Goal: Transaction & Acquisition: Register for event/course

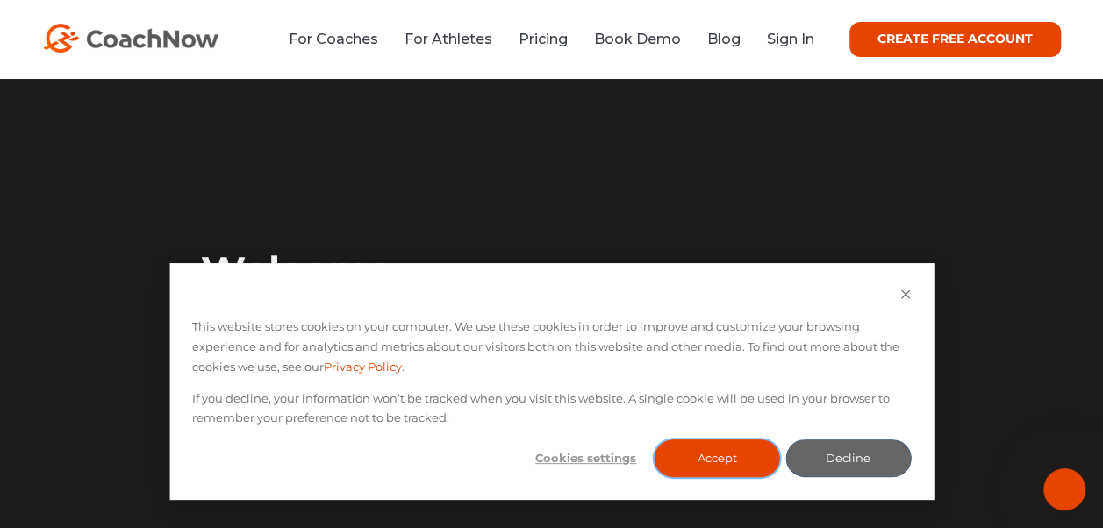
click at [717, 456] on button "Accept" at bounding box center [718, 459] width 126 height 38
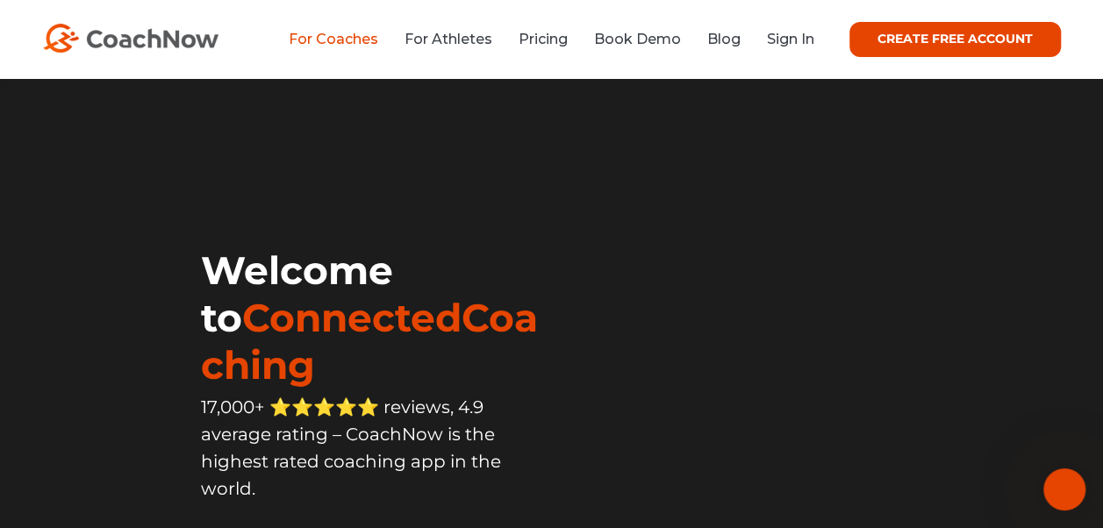
click at [306, 37] on link "For Coaches" at bounding box center [334, 39] width 90 height 17
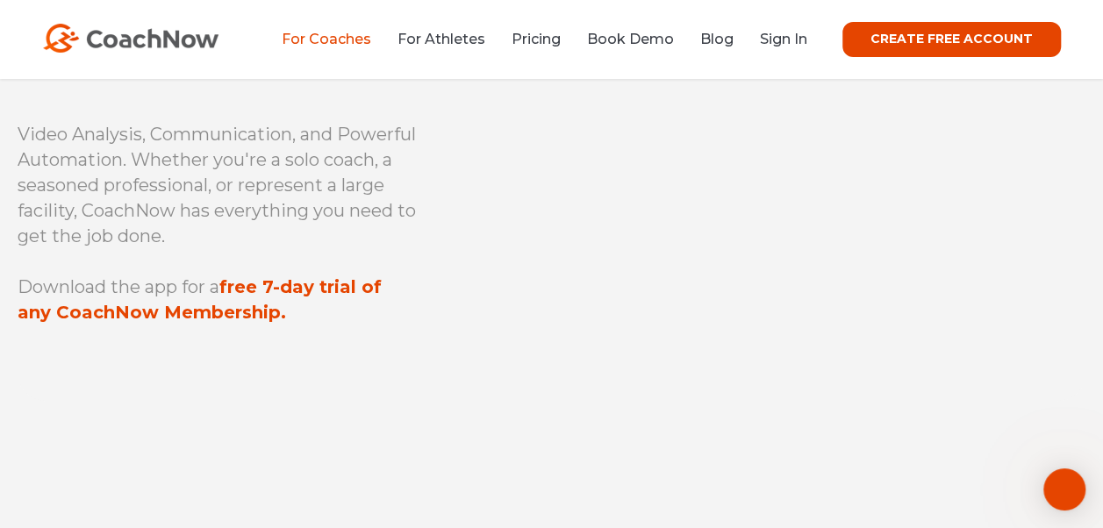
scroll to position [183, 0]
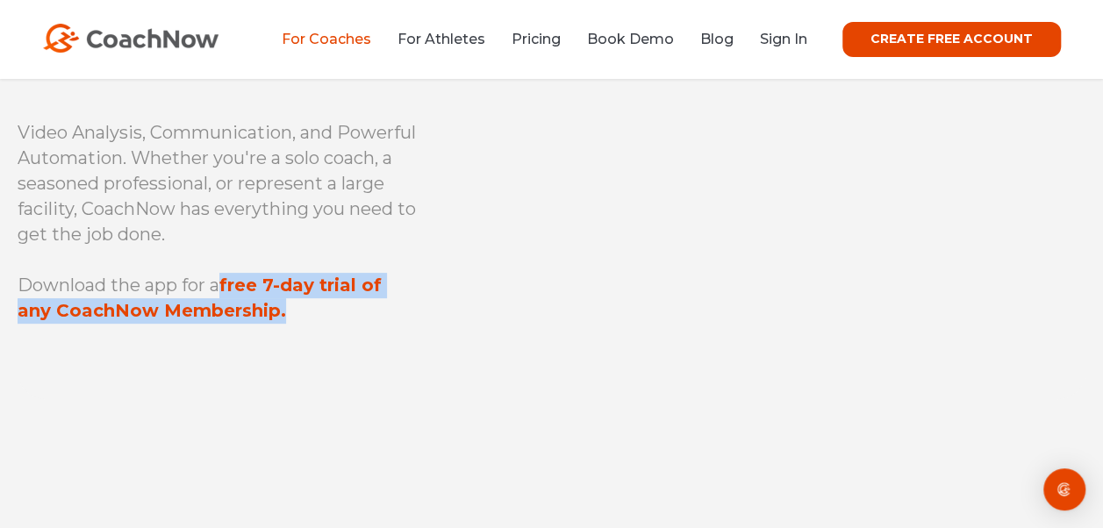
drag, startPoint x: 229, startPoint y: 281, endPoint x: 338, endPoint y: 321, distance: 116.1
click at [338, 321] on p "Download the app for a free 7-day trial of any CoachNow Membership." at bounding box center [217, 298] width 399 height 51
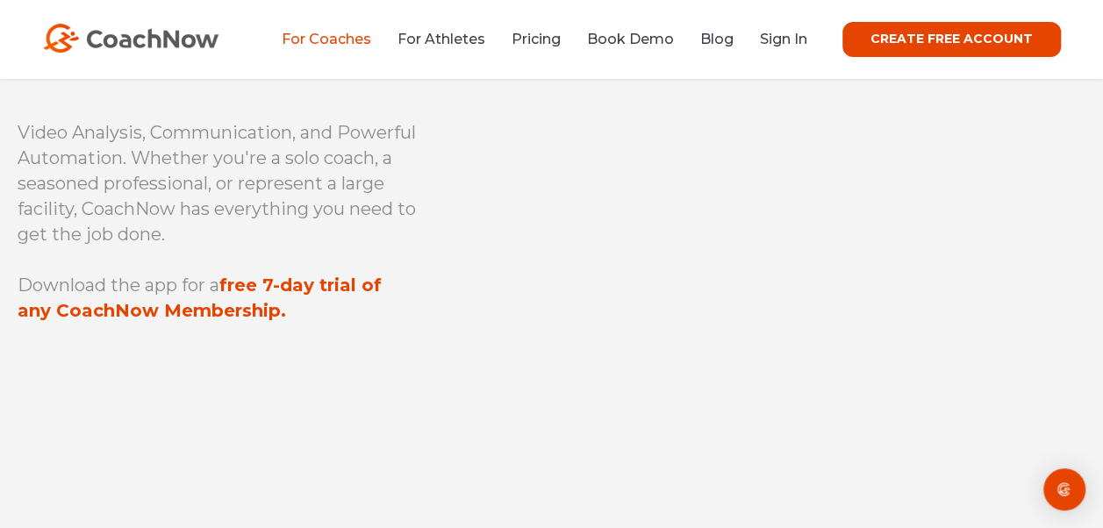
click at [213, 198] on p "Video Analysis, Communication, and Powerful Automation. Whether you're a solo c…" at bounding box center [217, 183] width 399 height 127
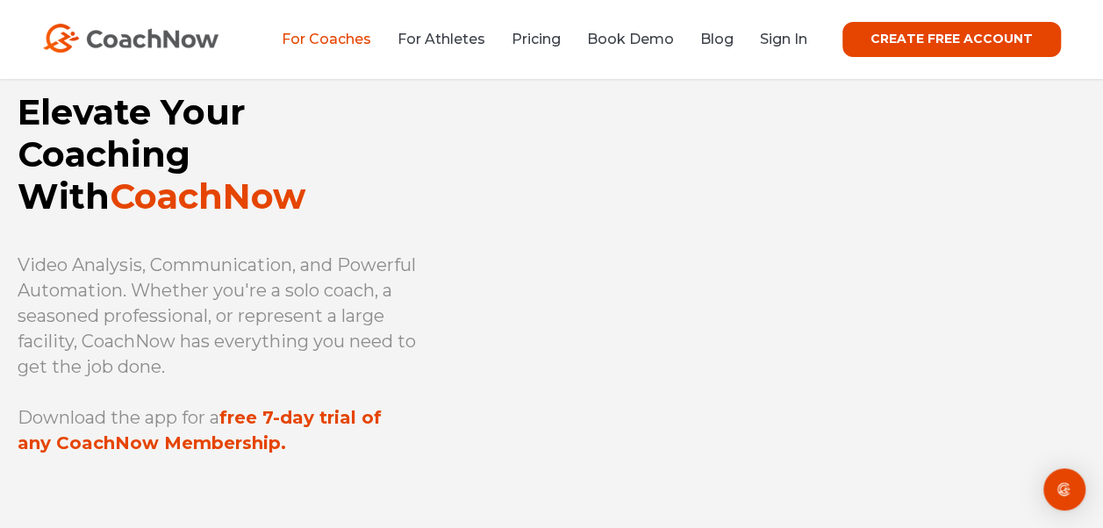
scroll to position [41, 0]
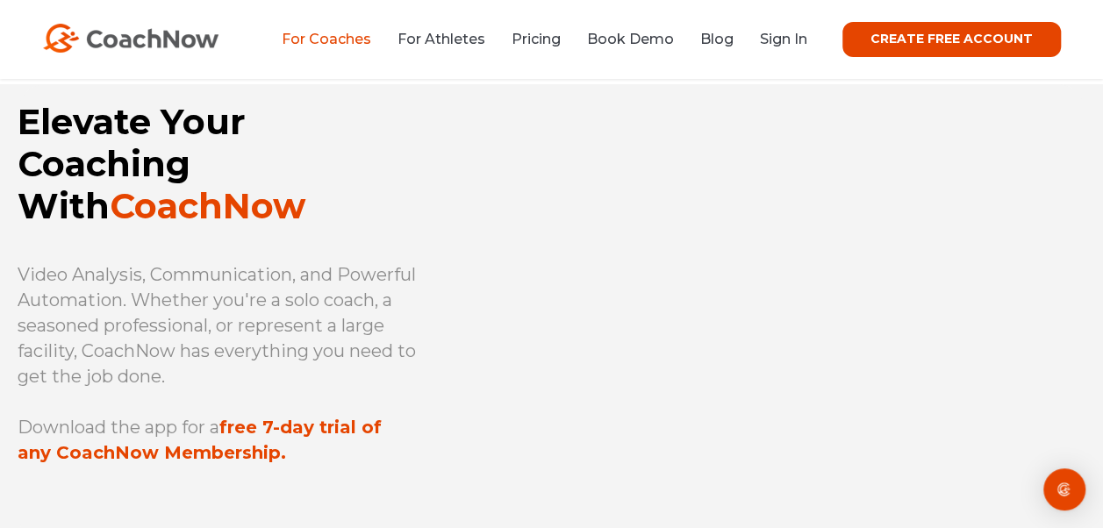
drag, startPoint x: 175, startPoint y: 298, endPoint x: 277, endPoint y: 392, distance: 137.9
click at [277, 392] on div "Elevate Your Coaching With CoachNow Video Analysis, Communication, and Powerful…" at bounding box center [253, 312] width 470 height 457
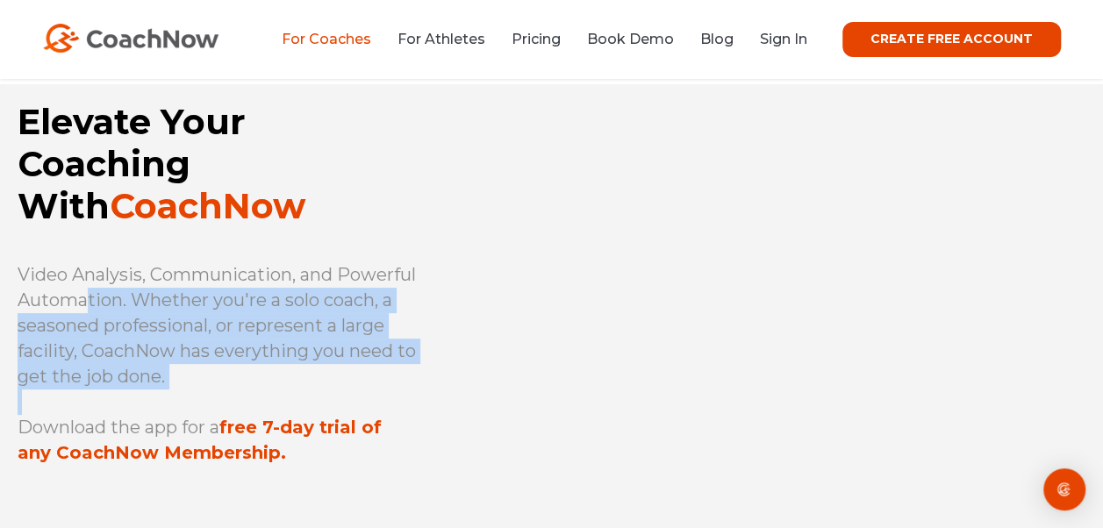
click at [277, 392] on p at bounding box center [217, 402] width 399 height 25
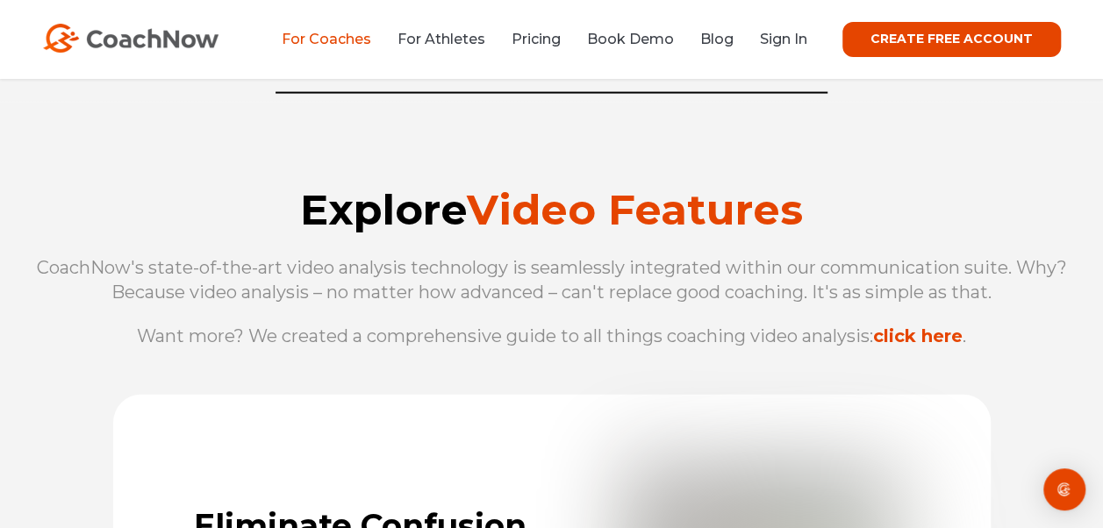
scroll to position [1806, 0]
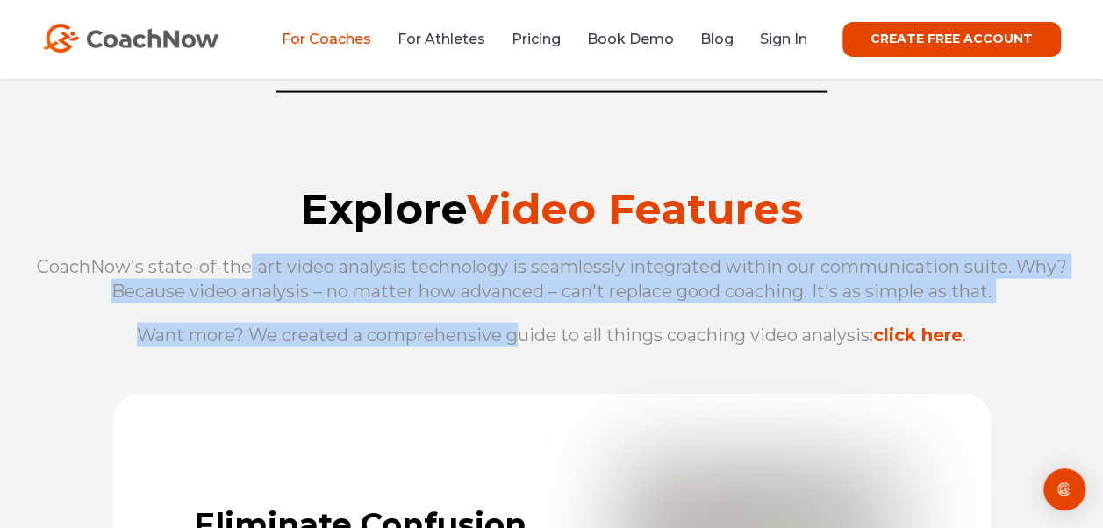
drag, startPoint x: 250, startPoint y: 257, endPoint x: 516, endPoint y: 392, distance: 298.0
click at [516, 392] on div "Explore Video Features CoachNow's state-of-the-art video analysis technology is…" at bounding box center [551, 248] width 1103 height 292
click at [442, 365] on div "Explore Video Features CoachNow's state-of-the-art video analysis technology is…" at bounding box center [551, 248] width 1103 height 292
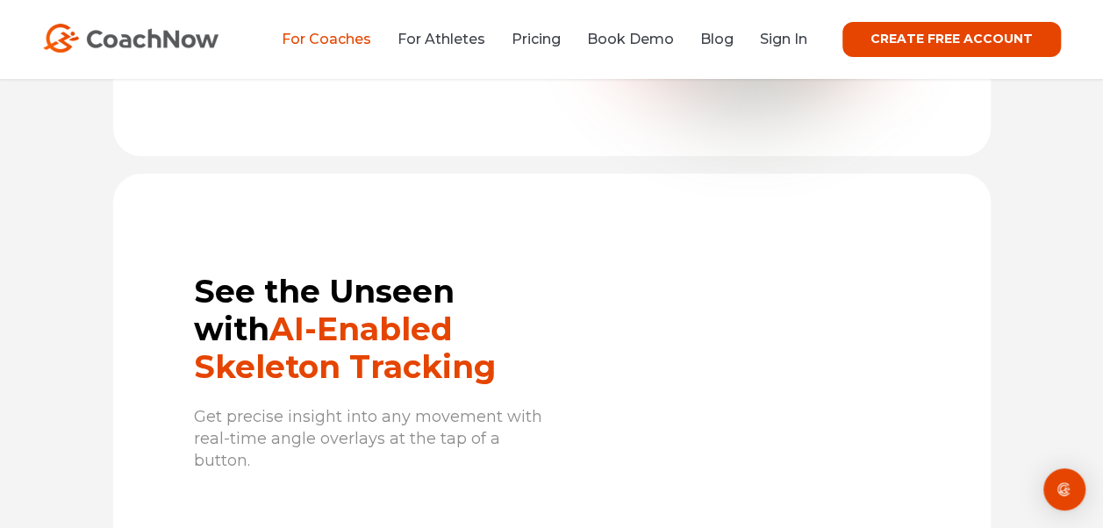
scroll to position [3395, 0]
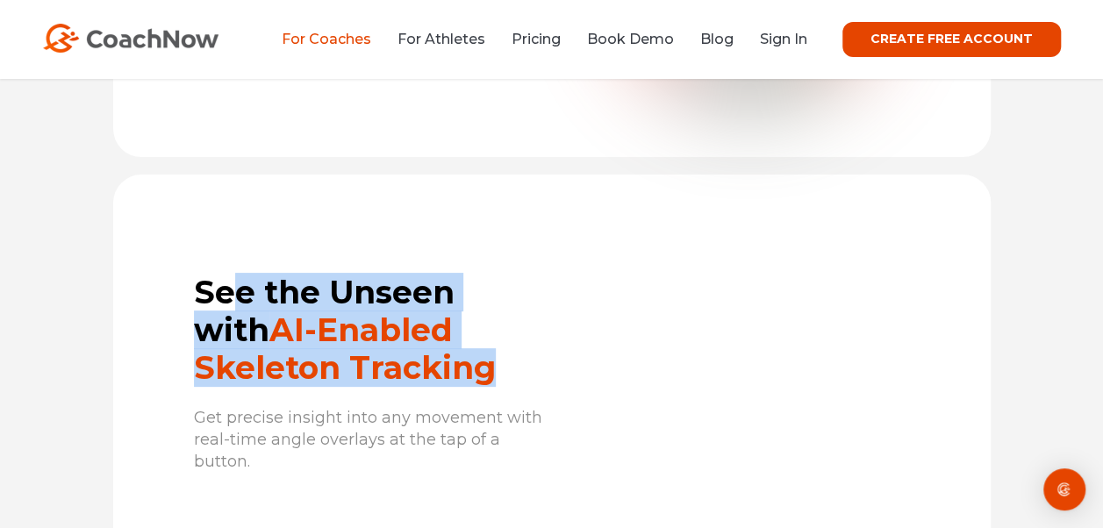
drag, startPoint x: 226, startPoint y: 316, endPoint x: 337, endPoint y: 398, distance: 137.5
click at [337, 398] on div "See the Unseen with AI-Enabled Skeleton Tracking Get precise insight into any m…" at bounding box center [332, 388] width 439 height 229
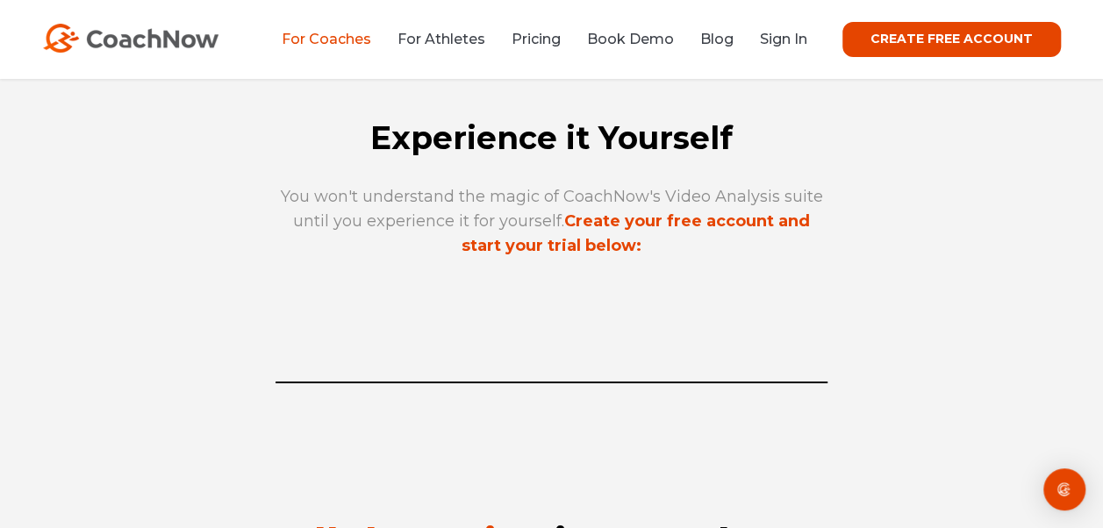
scroll to position [6198, 0]
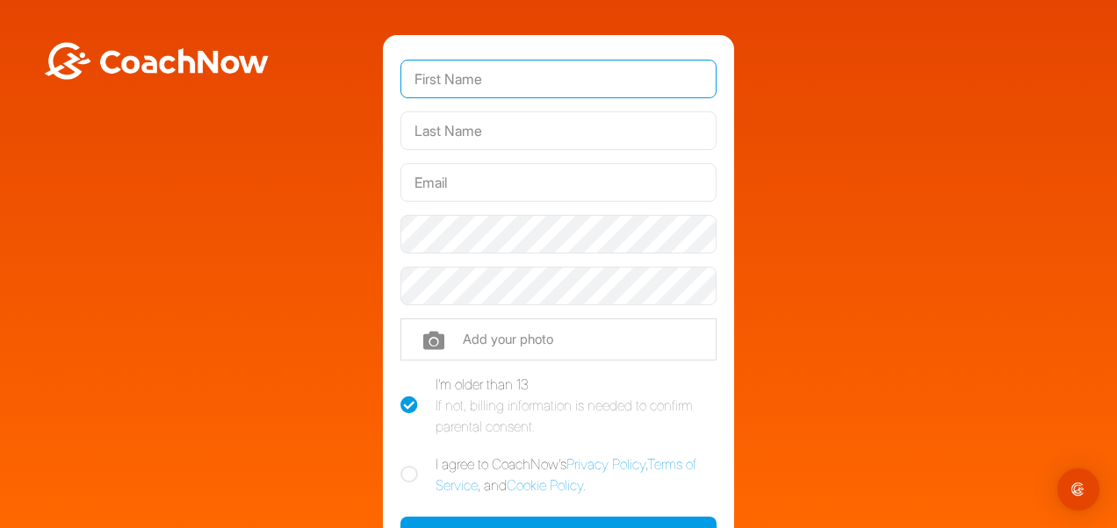
click at [479, 90] on input "text" at bounding box center [558, 79] width 316 height 39
type input "Sam"
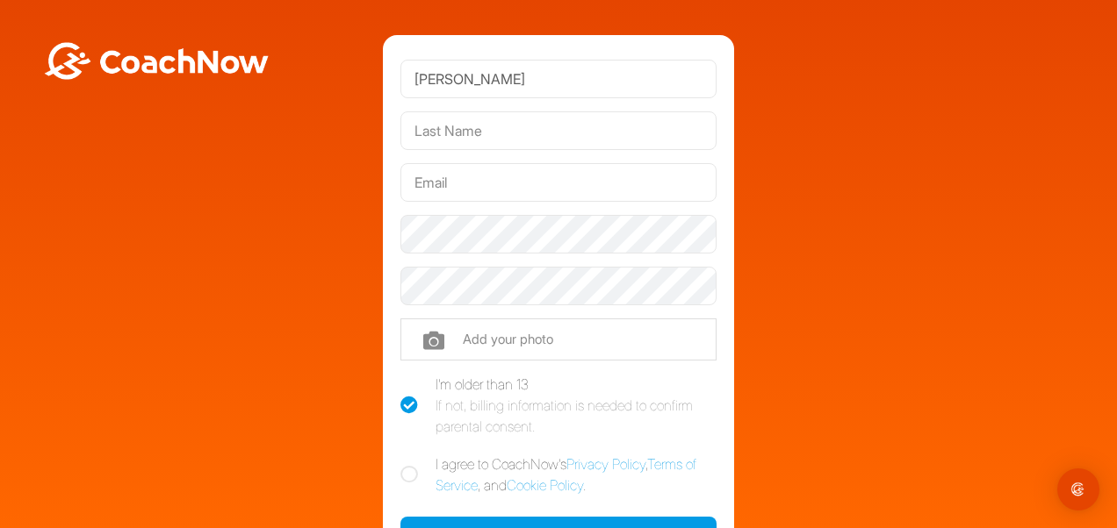
type input "Janes"
type input "[EMAIL_ADDRESS][DOMAIN_NAME]"
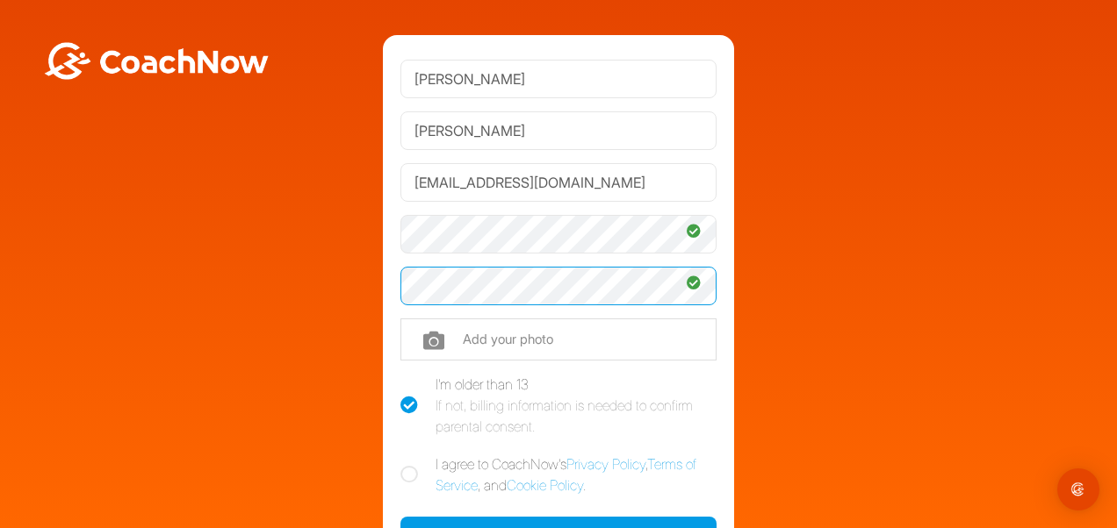
scroll to position [169, 0]
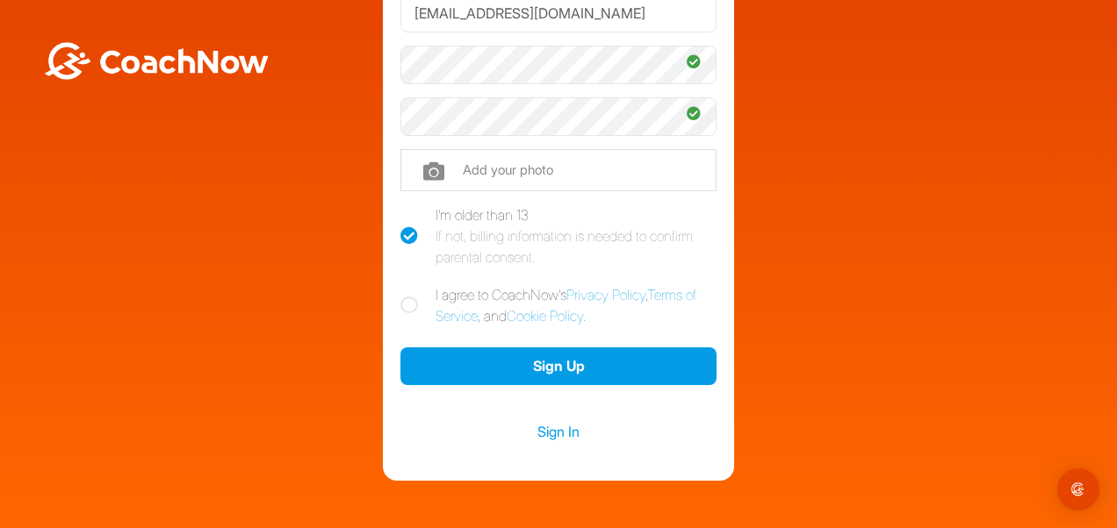
click at [406, 307] on icon at bounding box center [409, 306] width 18 height 18
click at [406, 296] on input "I agree to CoachNow's Privacy Policy , Terms of Service , and Cookie Policy ." at bounding box center [405, 289] width 11 height 11
checkbox input "true"
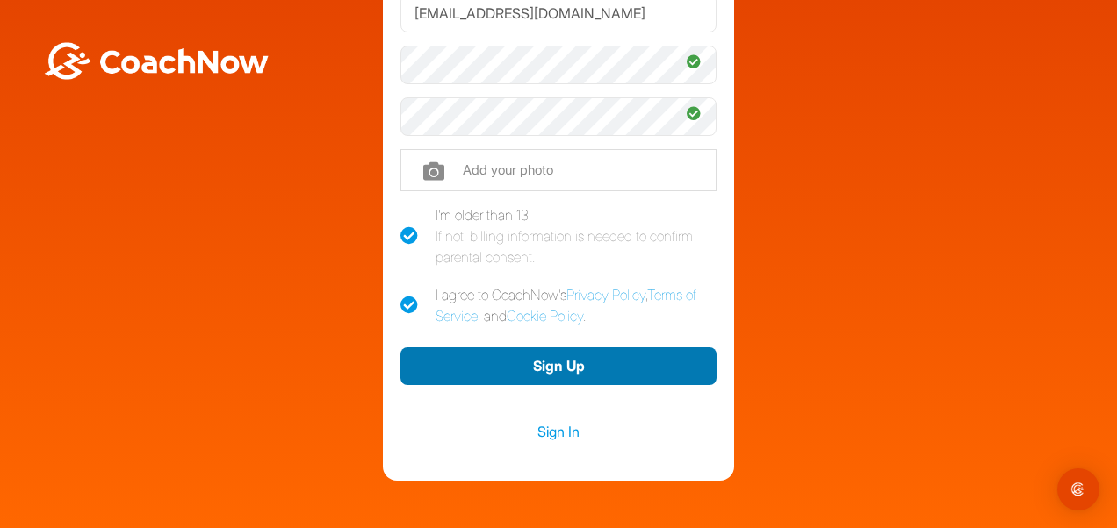
click at [483, 363] on button "Sign Up" at bounding box center [558, 367] width 316 height 38
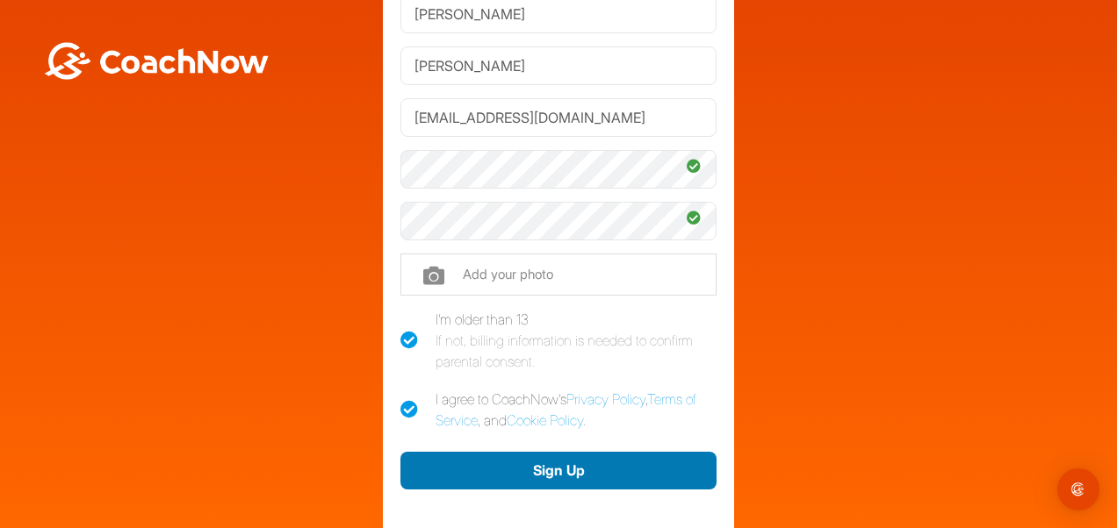
scroll to position [63, 0]
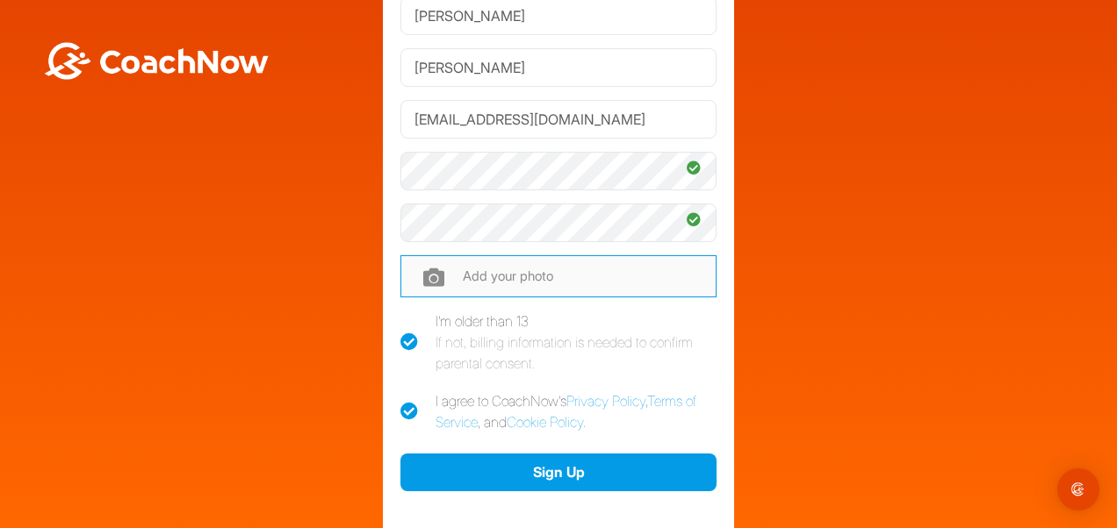
click at [457, 282] on input "file" at bounding box center [558, 276] width 316 height 42
type input "C:\fakepath\AVB10504.jpg"
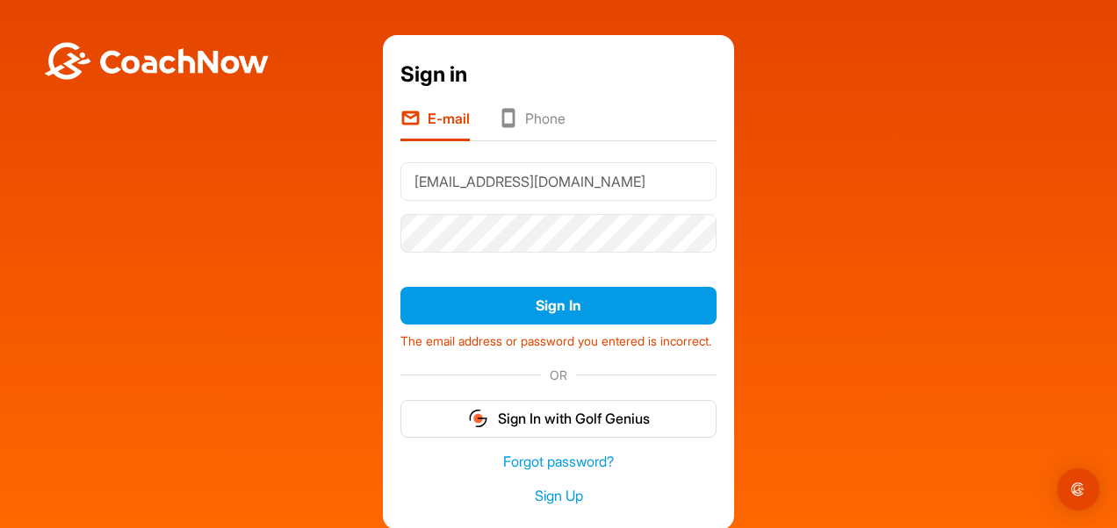
click at [543, 124] on li "Phone" at bounding box center [532, 124] width 68 height 33
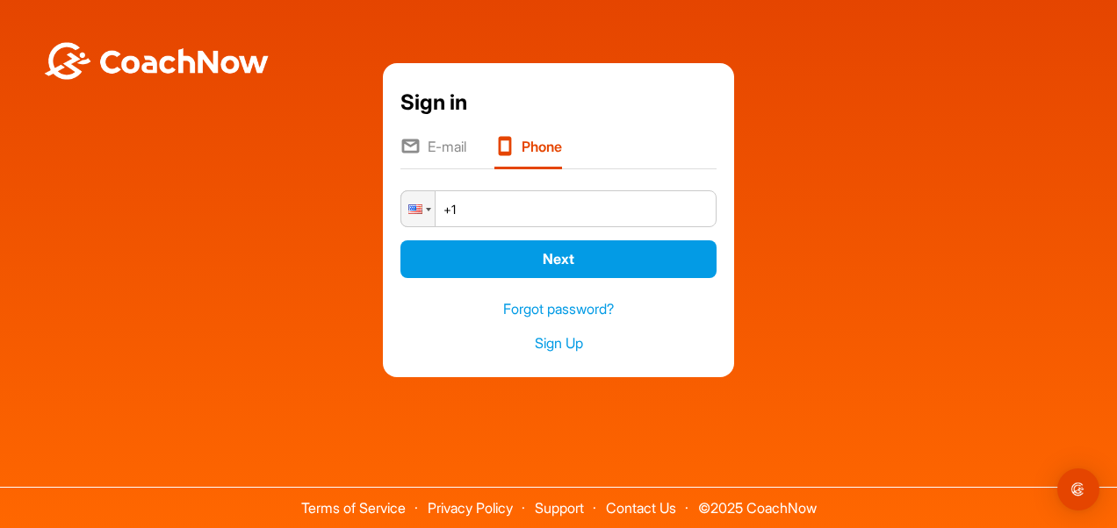
click at [504, 212] on input "+1" at bounding box center [558, 208] width 316 height 37
click at [407, 212] on div at bounding box center [417, 208] width 33 height 35
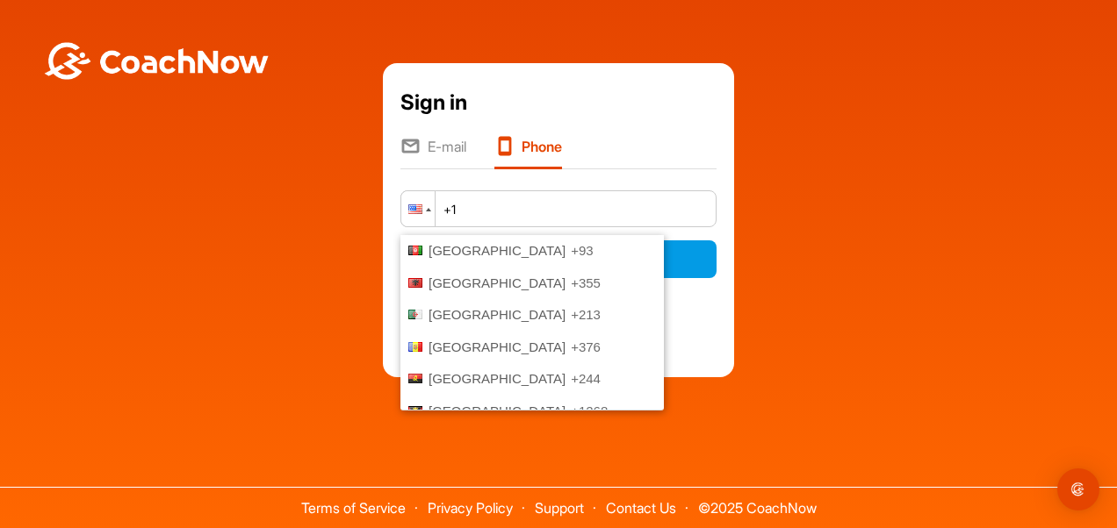
scroll to position [6317, 0]
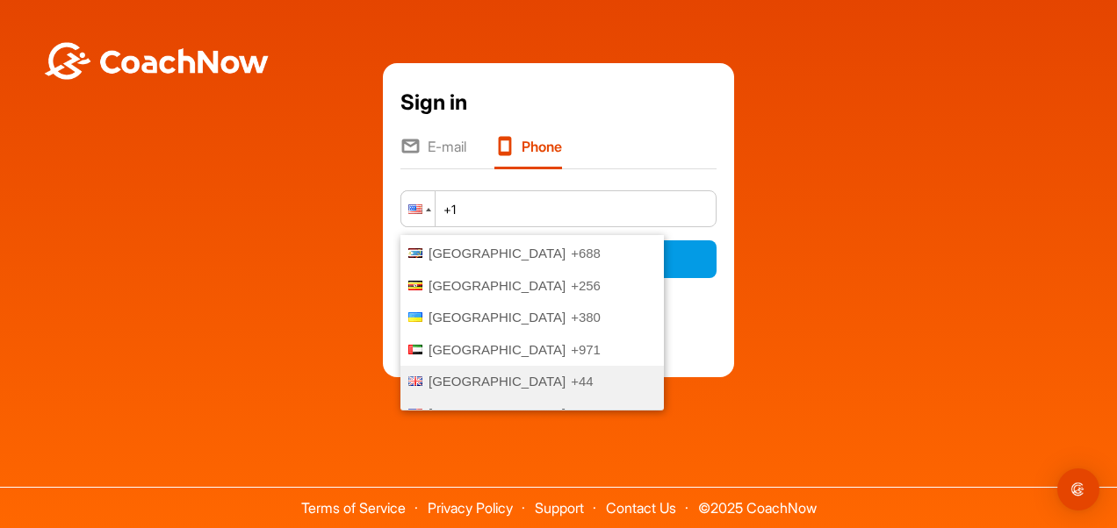
click at [461, 366] on li "United Kingdom +44" at bounding box center [531, 382] width 263 height 32
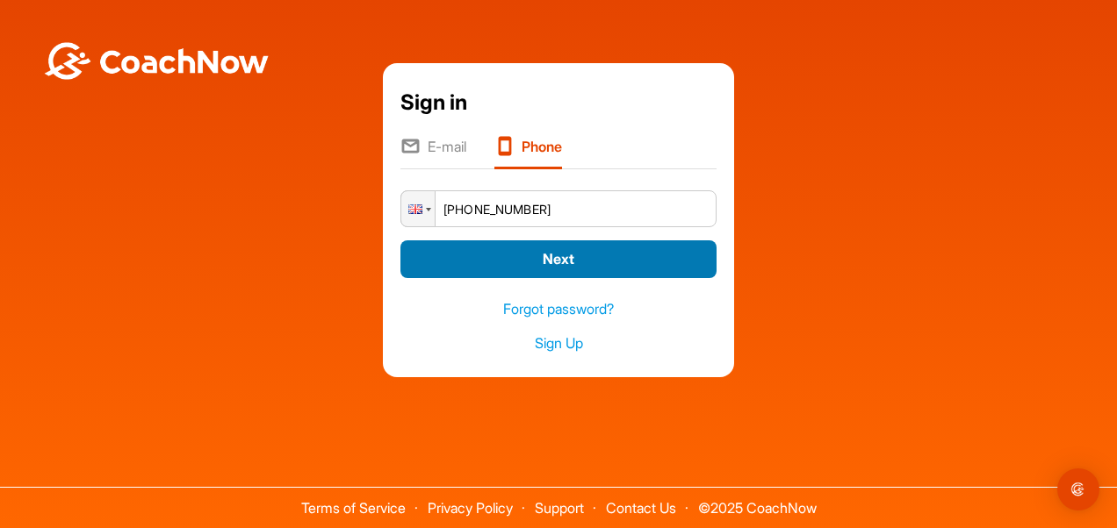
type input "+44 7904 484286"
click at [518, 262] on button "Next" at bounding box center [558, 260] width 316 height 38
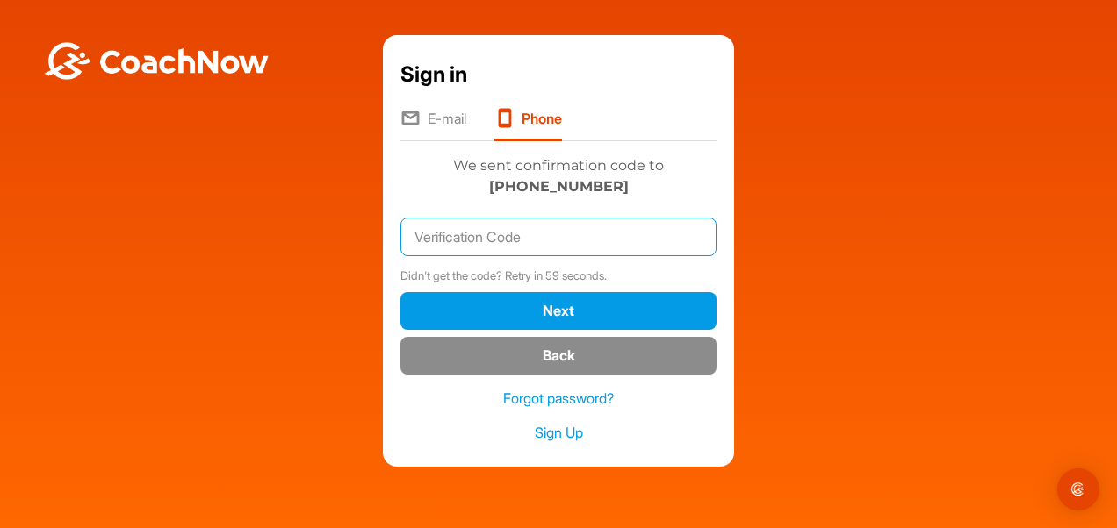
click at [550, 234] on input "text" at bounding box center [558, 237] width 316 height 39
click at [255, 303] on div "Sign in E-mail Phone Phone +44 7904 484286 Next We sent confirmation code to +4…" at bounding box center [558, 251] width 1099 height 432
click at [468, 238] on input "text" at bounding box center [558, 237] width 316 height 39
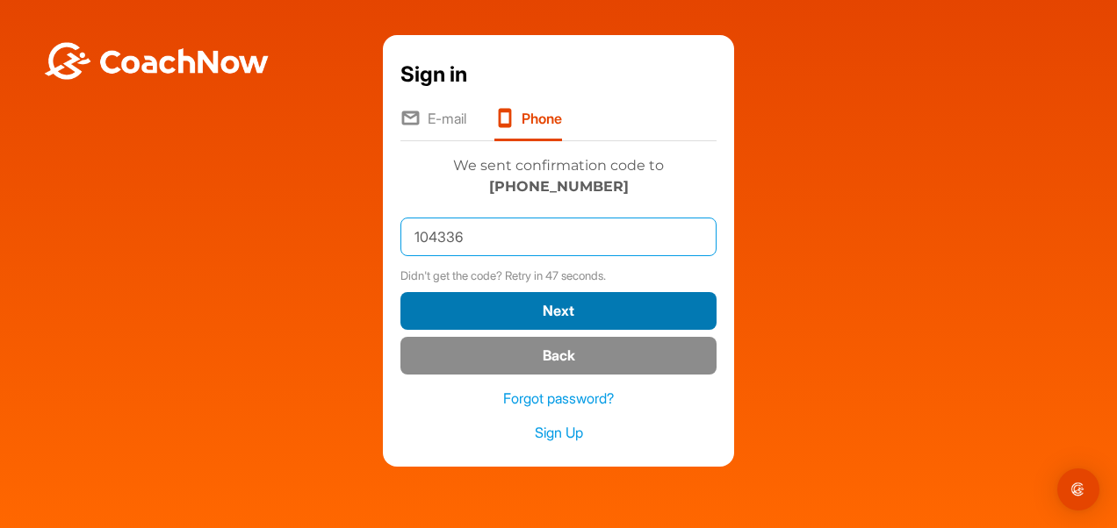
type input "104336"
click at [487, 305] on button "Next" at bounding box center [558, 311] width 316 height 38
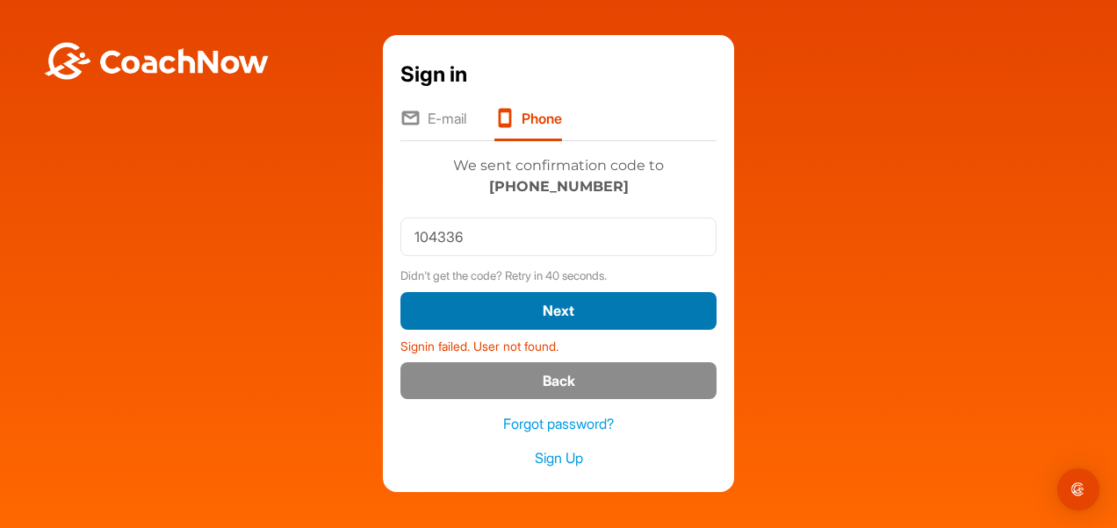
click at [487, 305] on button "Next" at bounding box center [558, 311] width 316 height 38
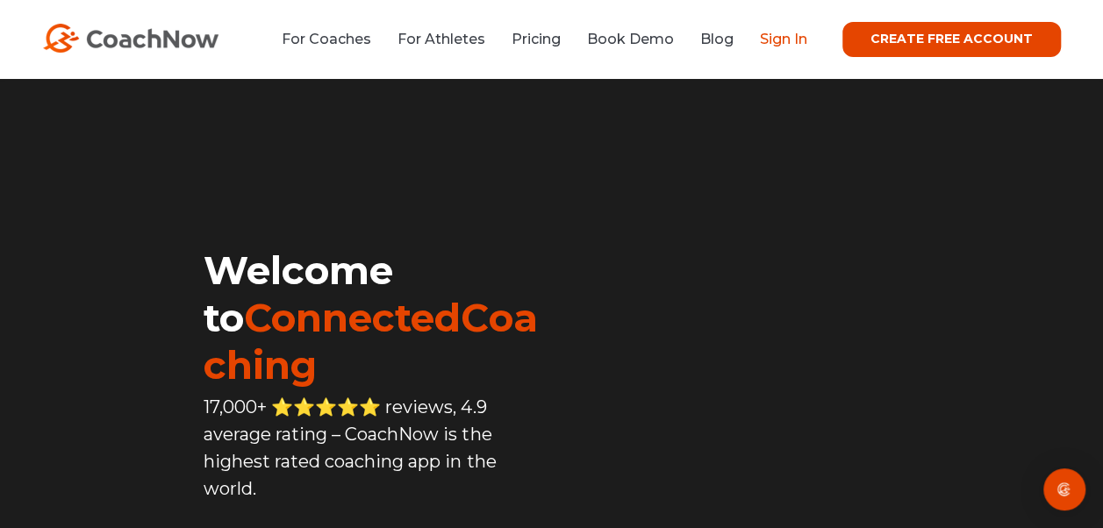
click at [793, 43] on link "Sign In" at bounding box center [783, 39] width 47 height 17
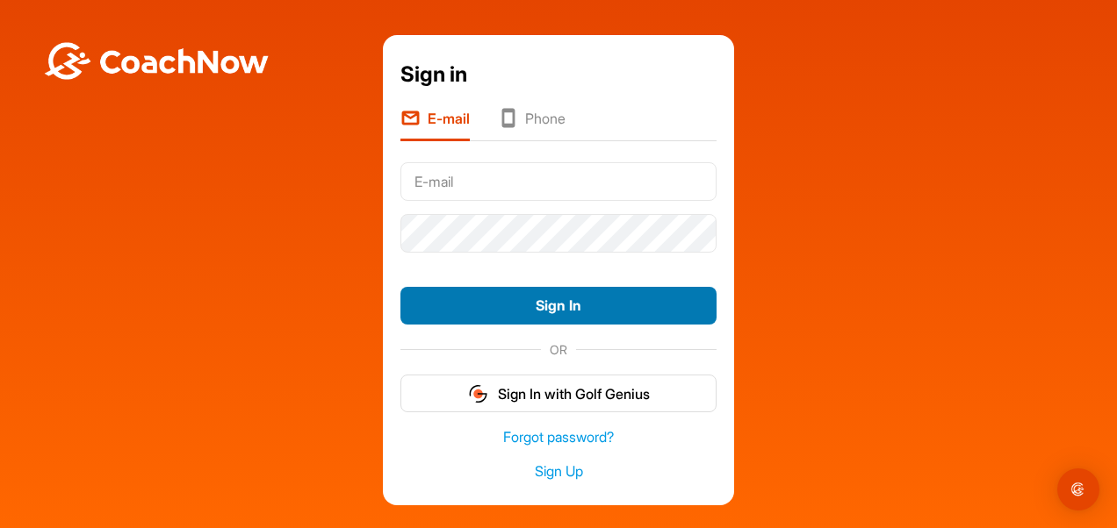
type input "[EMAIL_ADDRESS][DOMAIN_NAME]"
click at [474, 305] on button "Sign In" at bounding box center [558, 306] width 316 height 38
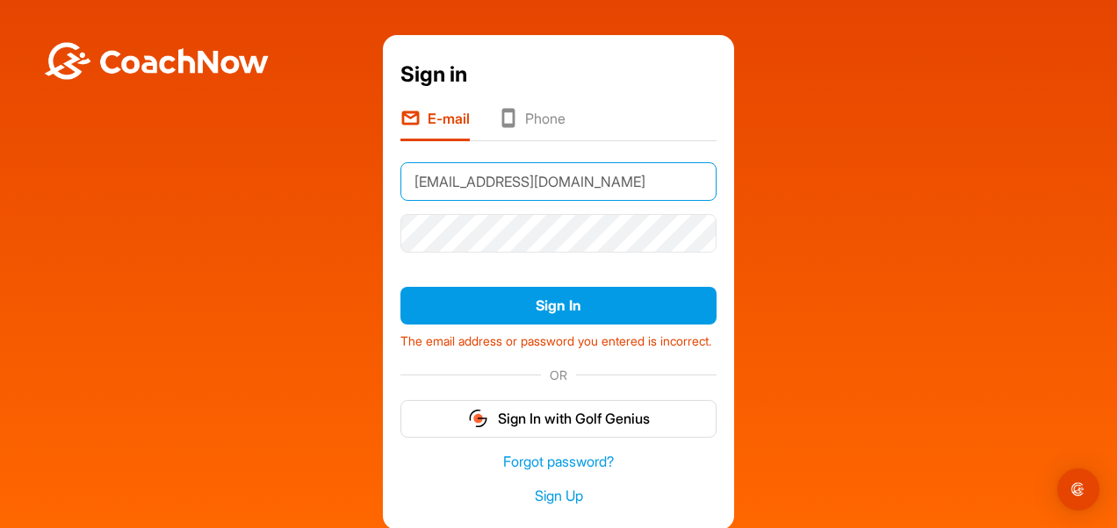
drag, startPoint x: 599, startPoint y: 180, endPoint x: 354, endPoint y: 192, distance: 245.2
click at [354, 192] on div "Sign in E-mail Phone [EMAIL_ADDRESS][DOMAIN_NAME] Sign In The email address or …" at bounding box center [558, 282] width 1099 height 495
click at [528, 126] on li "Phone" at bounding box center [532, 124] width 68 height 33
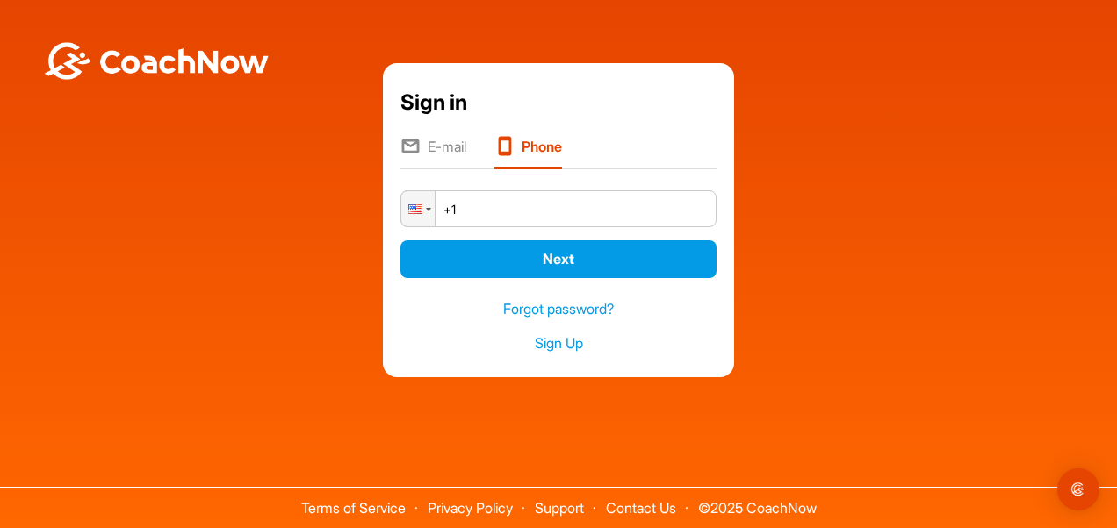
click at [498, 232] on div "Phone +1" at bounding box center [558, 209] width 316 height 50
